Goal: Task Accomplishment & Management: Manage account settings

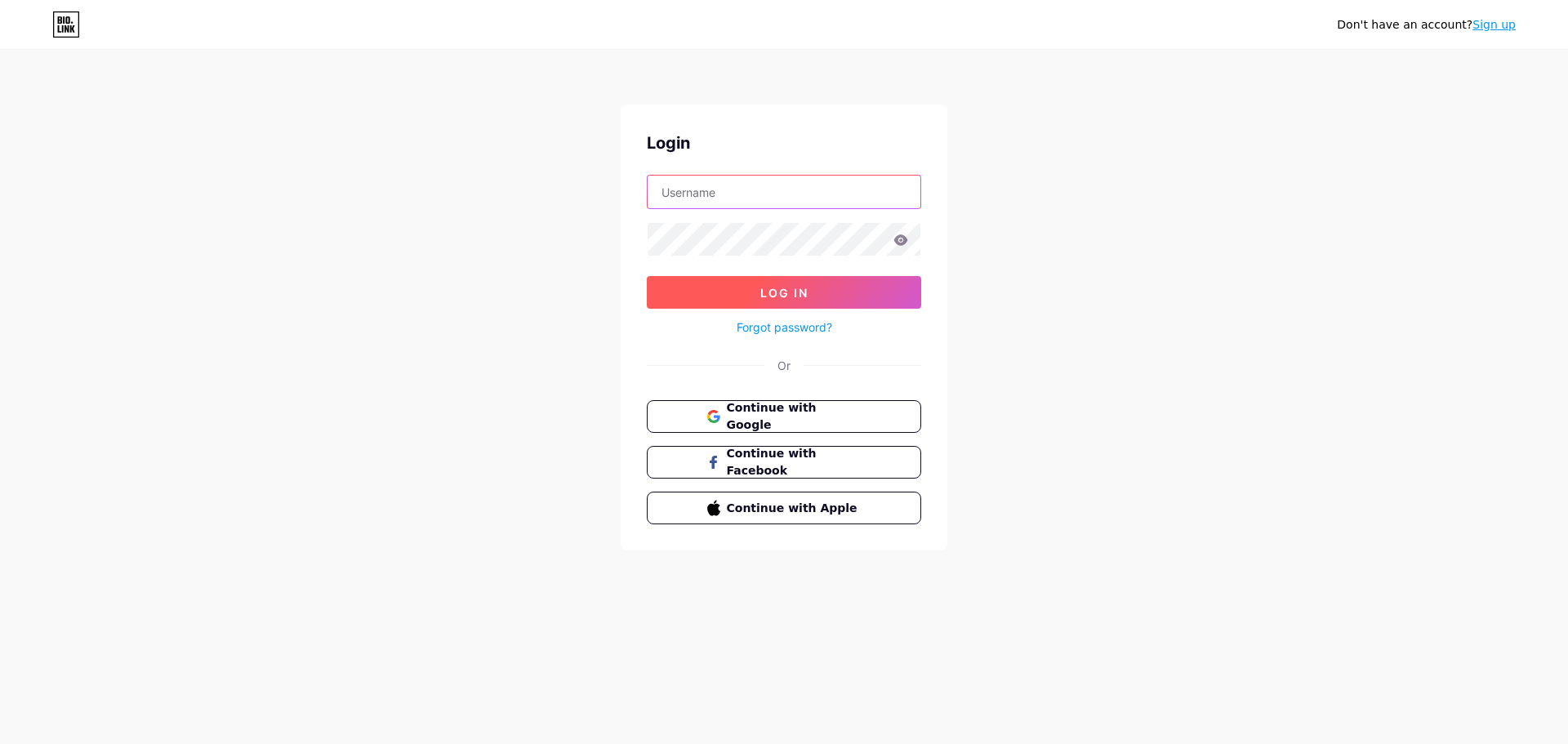
type input "[EMAIL_ADDRESS][DOMAIN_NAME]"
click at [882, 285] on button "Log In" at bounding box center [784, 292] width 274 height 33
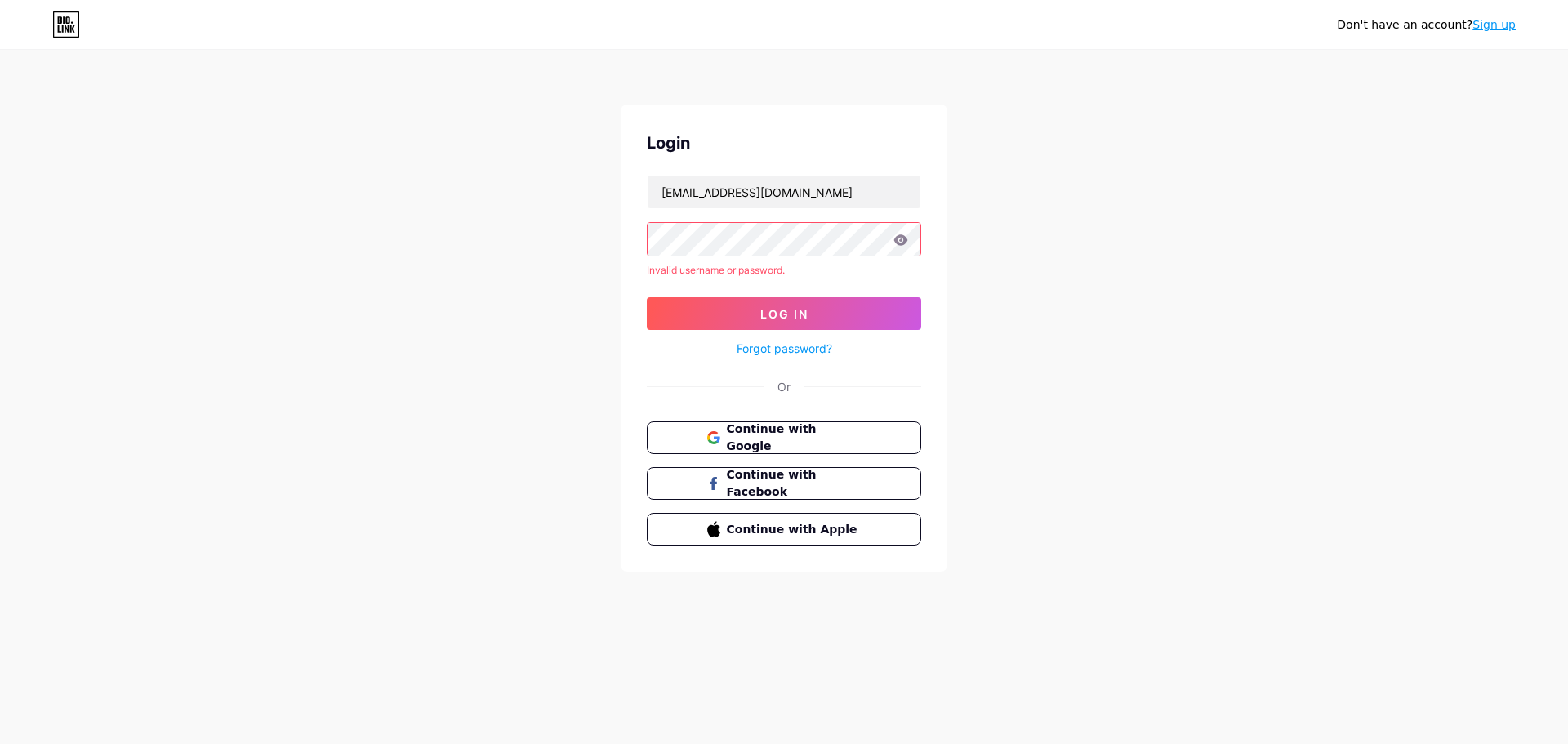
click at [903, 244] on icon at bounding box center [901, 239] width 14 height 11
click at [903, 240] on icon at bounding box center [900, 239] width 15 height 11
click at [765, 325] on button "Log In" at bounding box center [784, 313] width 274 height 33
click at [784, 308] on span "Log In" at bounding box center [784, 314] width 48 height 14
